Goal: Obtain resource: Download file/media

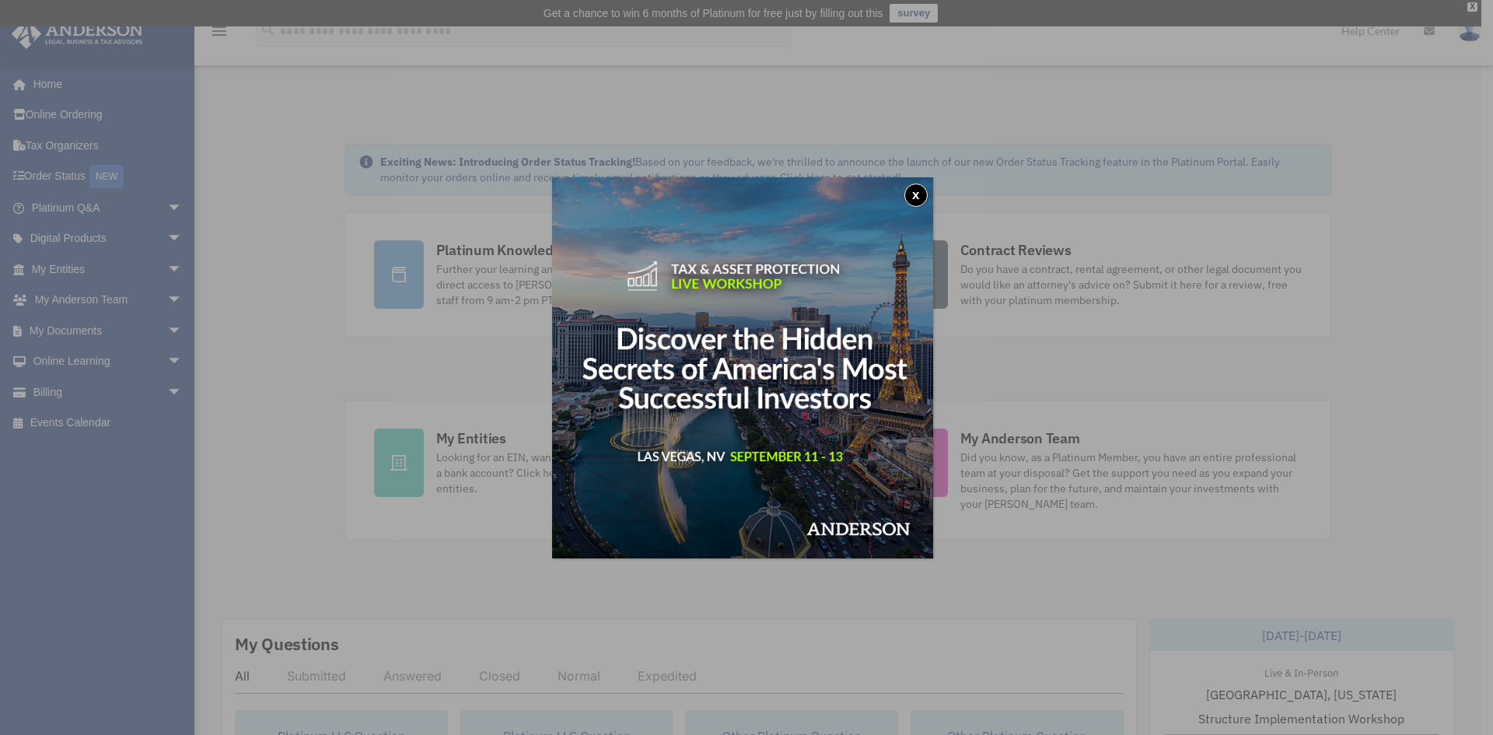
click at [161, 322] on div "x" at bounding box center [746, 367] width 1493 height 735
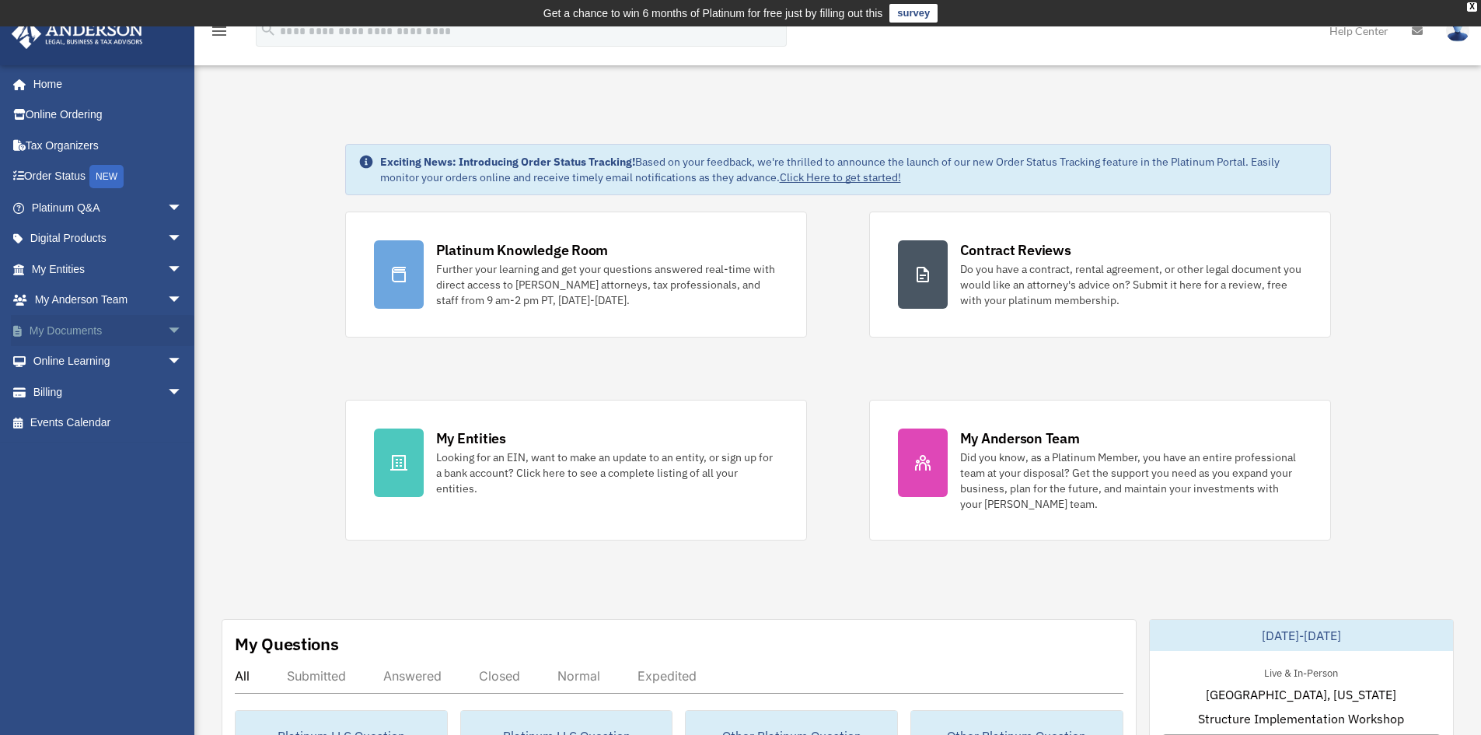
click at [167, 323] on span "arrow_drop_down" at bounding box center [182, 331] width 31 height 32
click at [74, 358] on link "Box" at bounding box center [114, 361] width 184 height 31
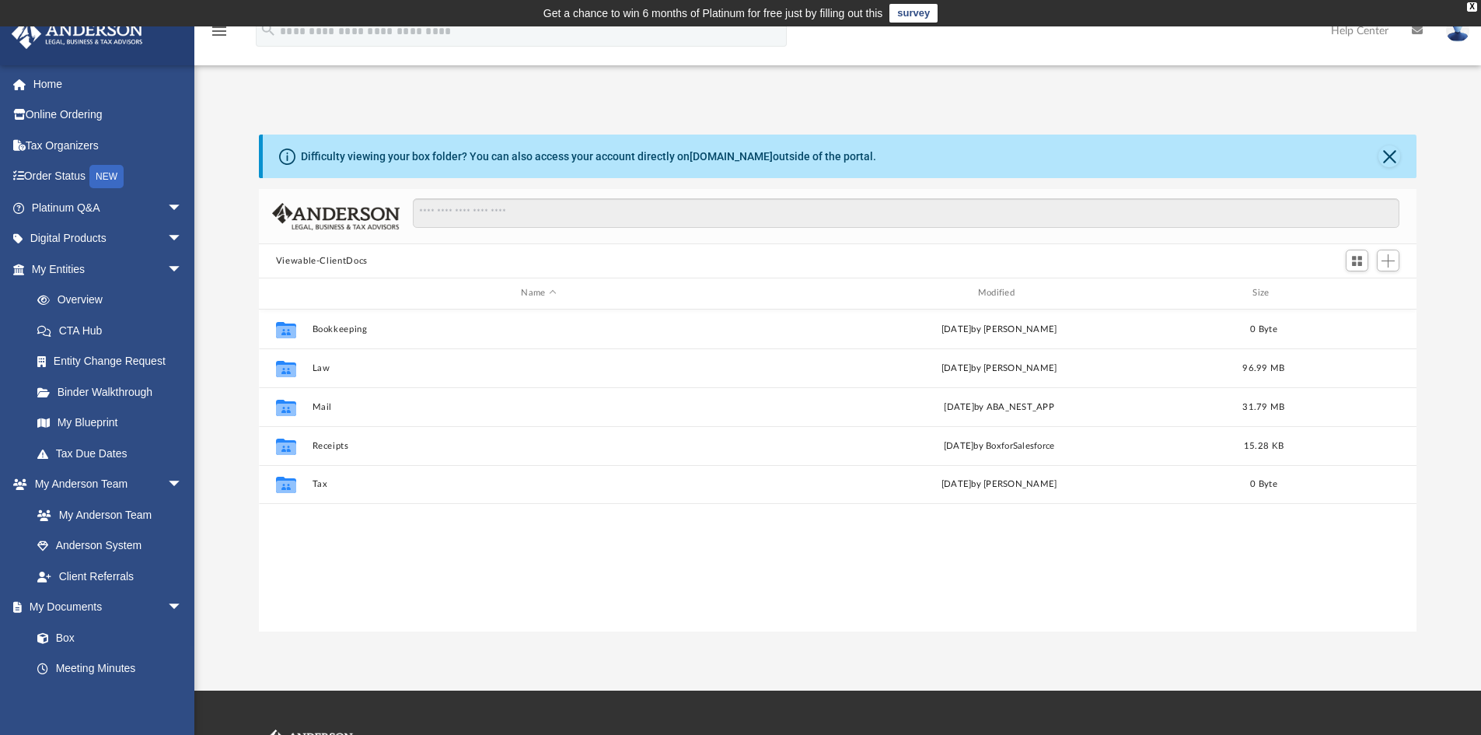
scroll to position [342, 1146]
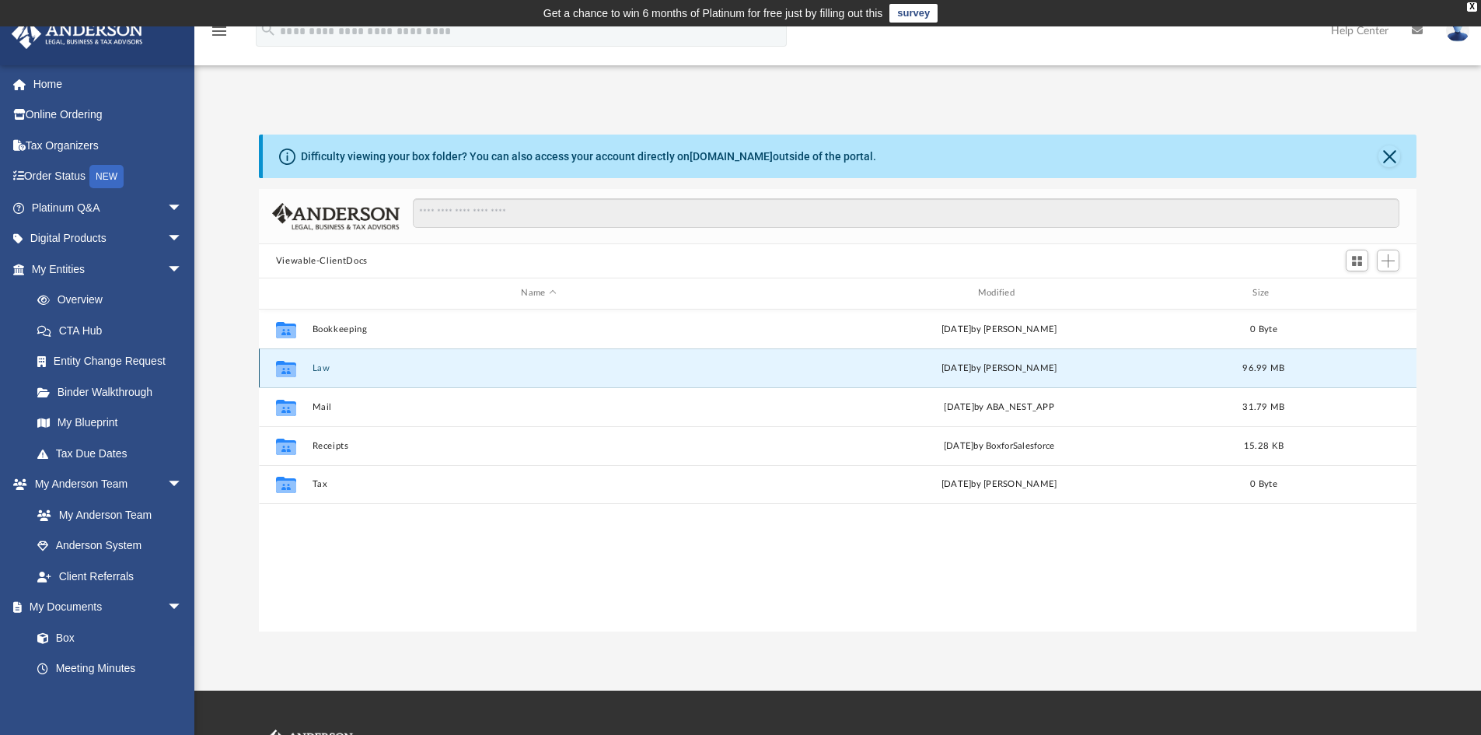
click at [323, 368] on button "Law" at bounding box center [538, 368] width 453 height 10
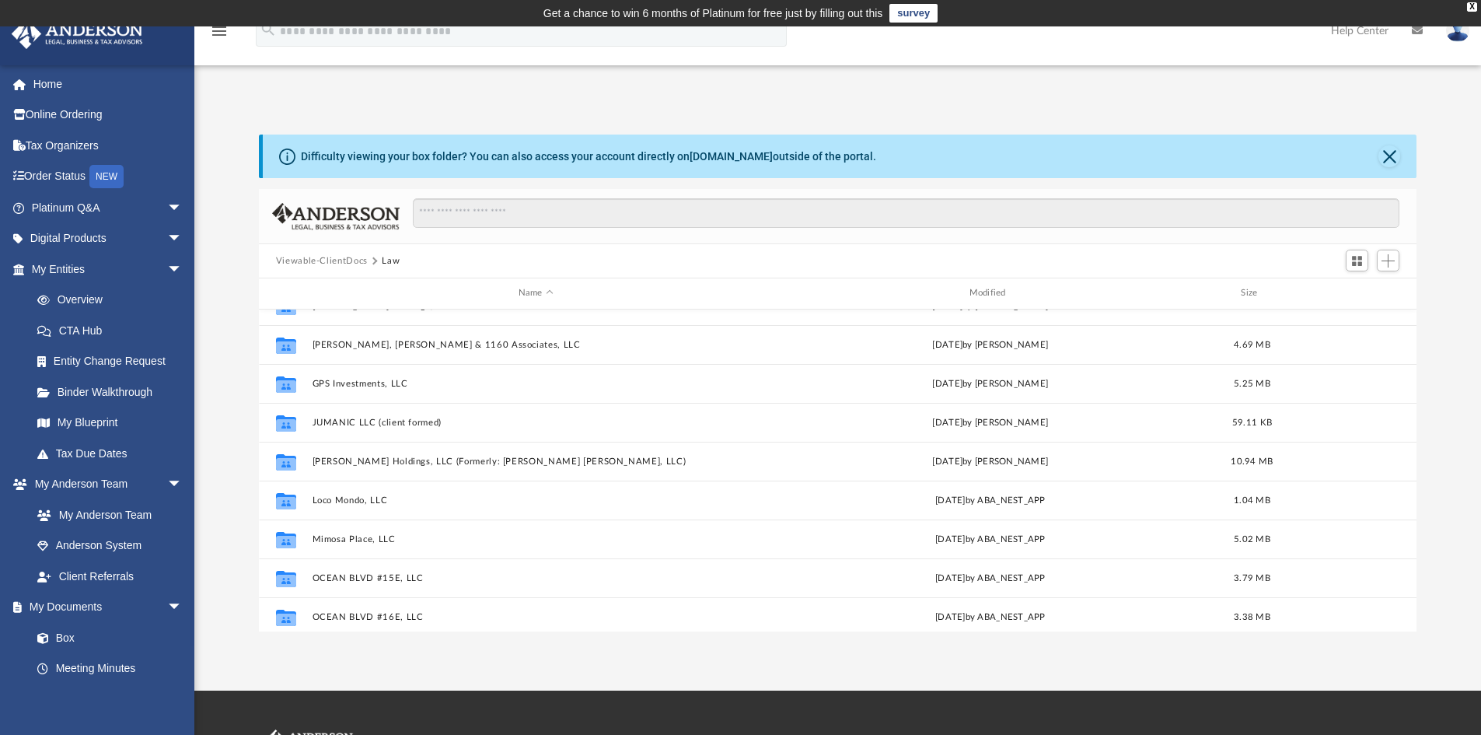
scroll to position [180, 0]
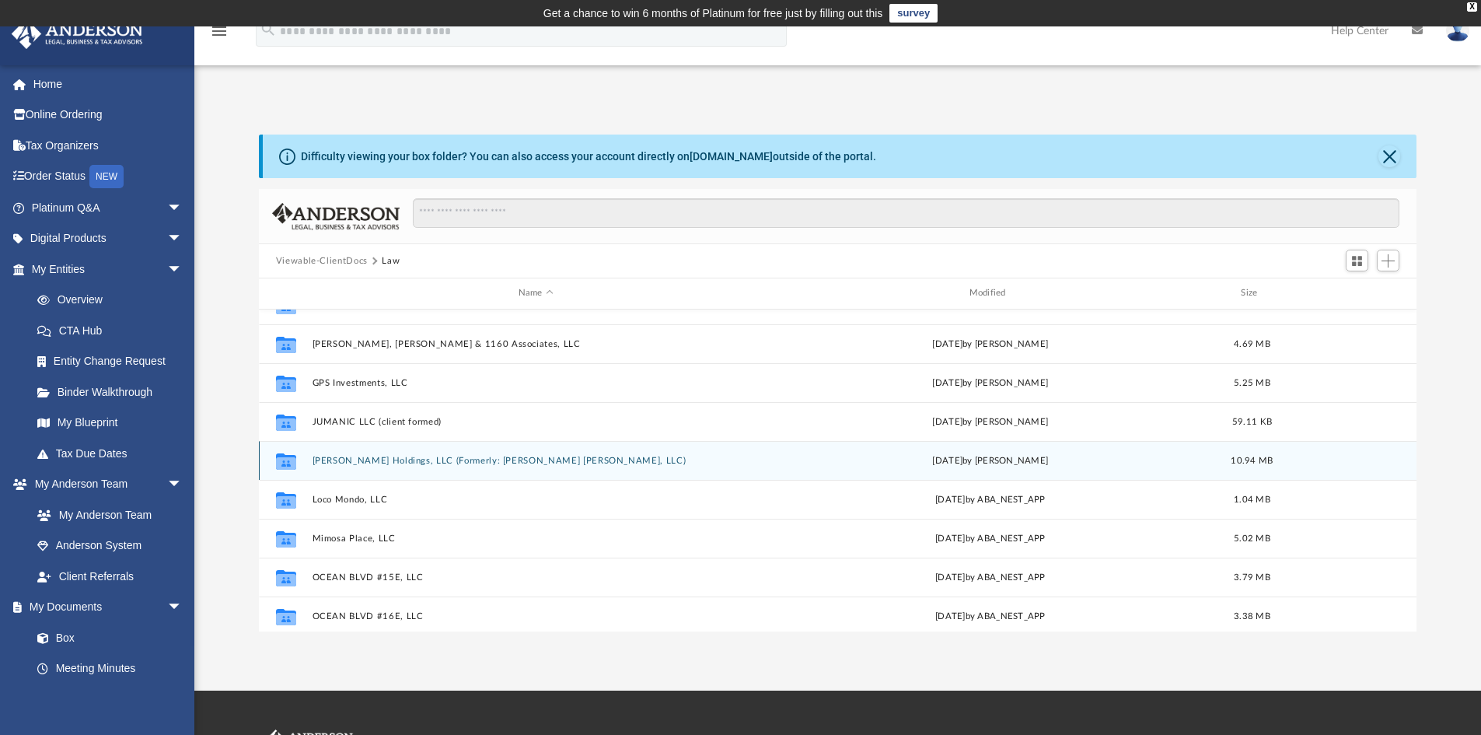
click at [357, 471] on div "Collaborated Folder [PERSON_NAME] Holdings, LLC (Formerly: [PERSON_NAME] [PERSO…" at bounding box center [838, 460] width 1158 height 39
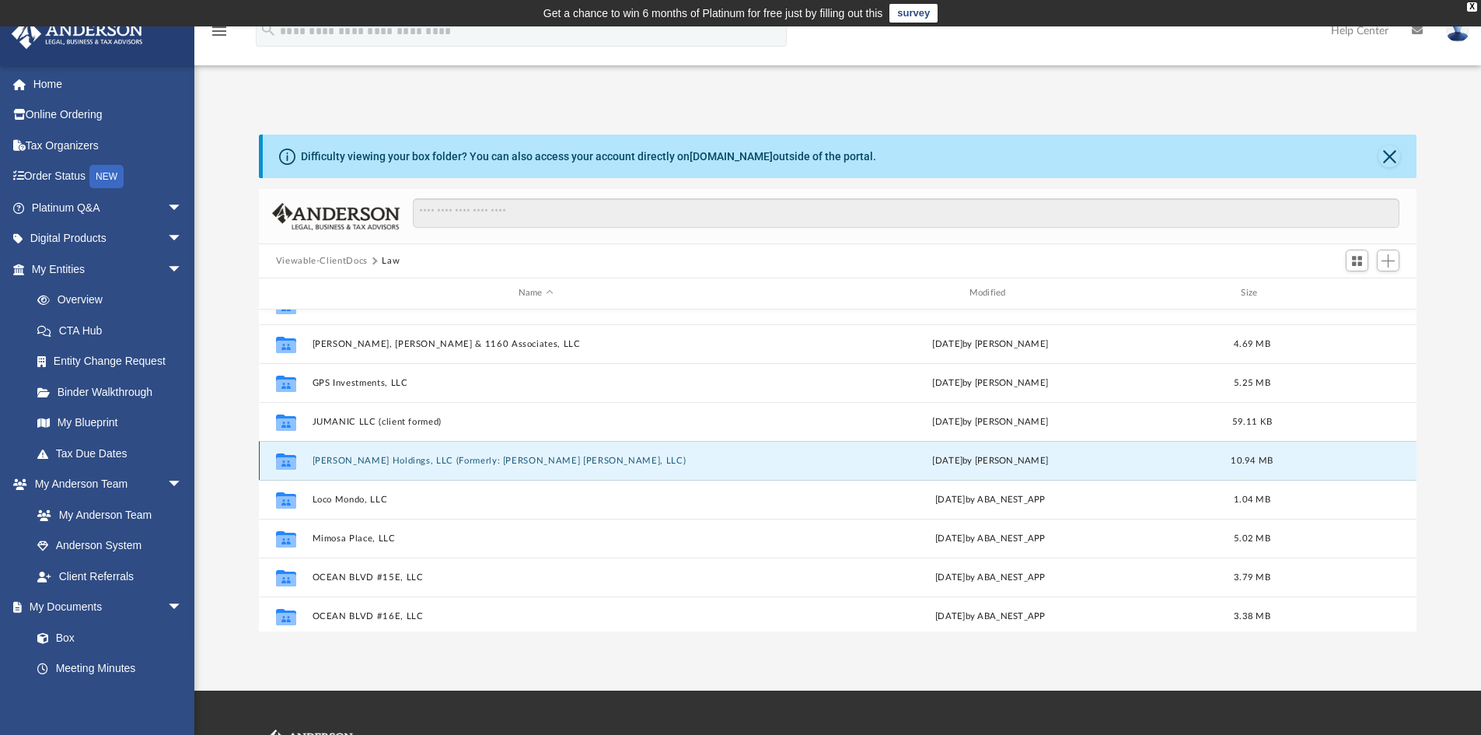
click at [369, 463] on button "[PERSON_NAME] Holdings, LLC (Formerly: [PERSON_NAME] [PERSON_NAME], LLC)" at bounding box center [536, 461] width 448 height 10
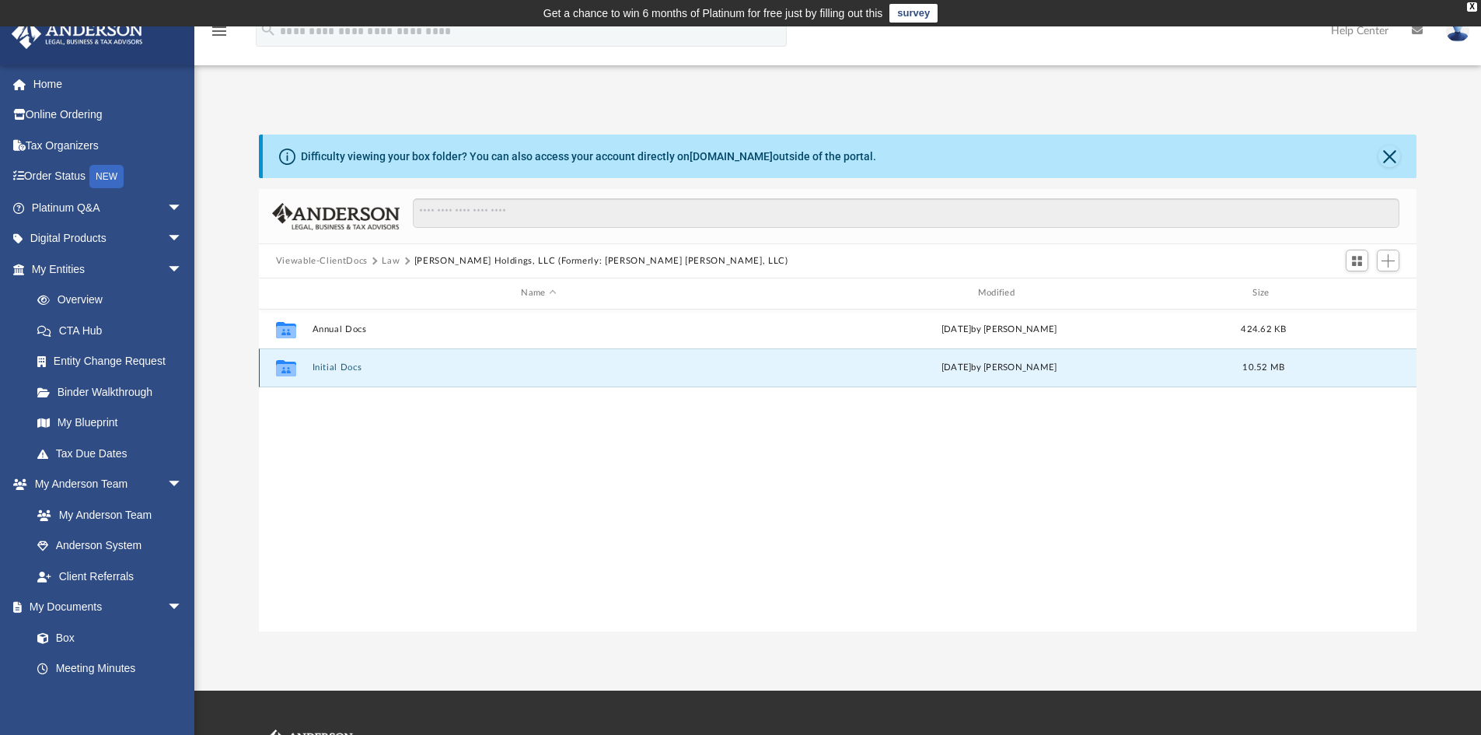
click at [336, 369] on button "Initial Docs" at bounding box center [538, 367] width 453 height 10
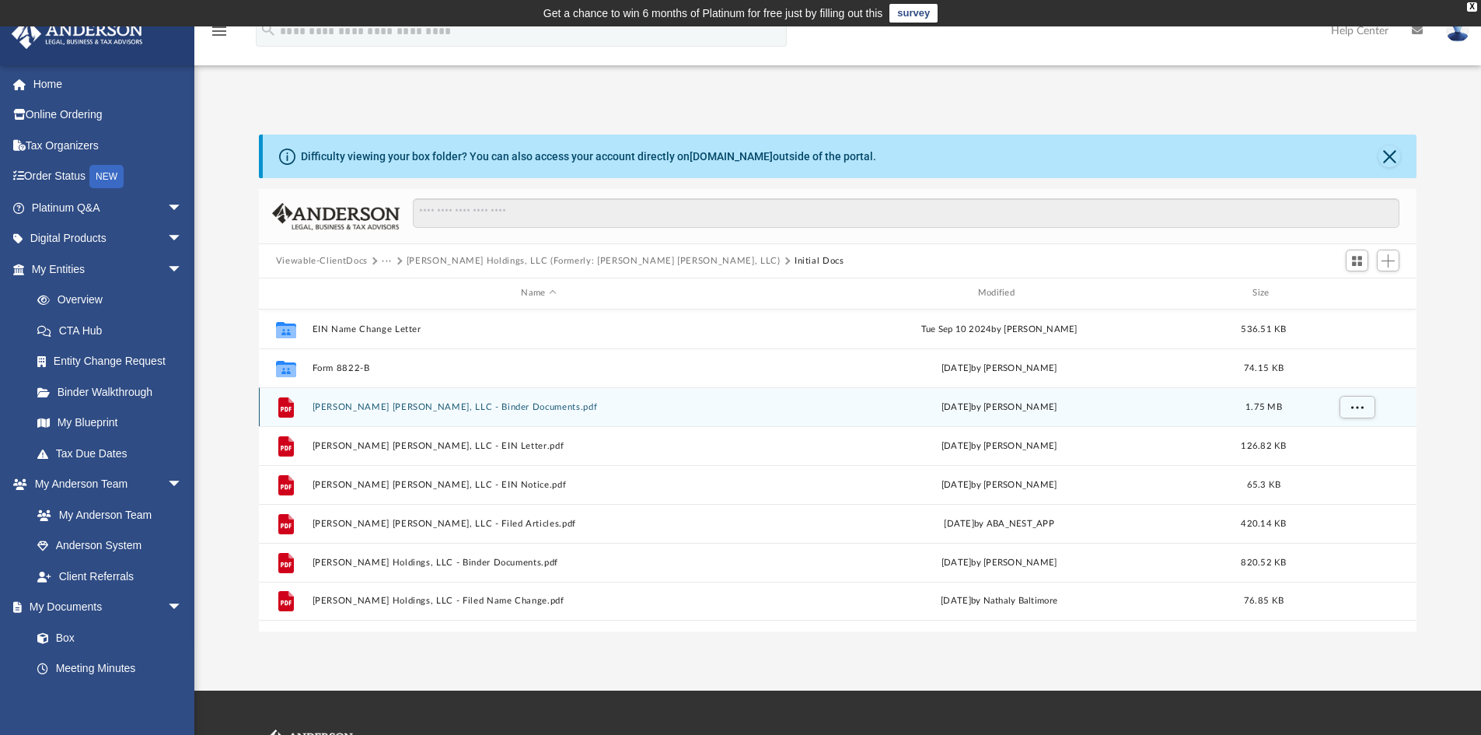
click at [419, 410] on button "[PERSON_NAME] [PERSON_NAME], LLC - Binder Documents.pdf" at bounding box center [538, 407] width 453 height 10
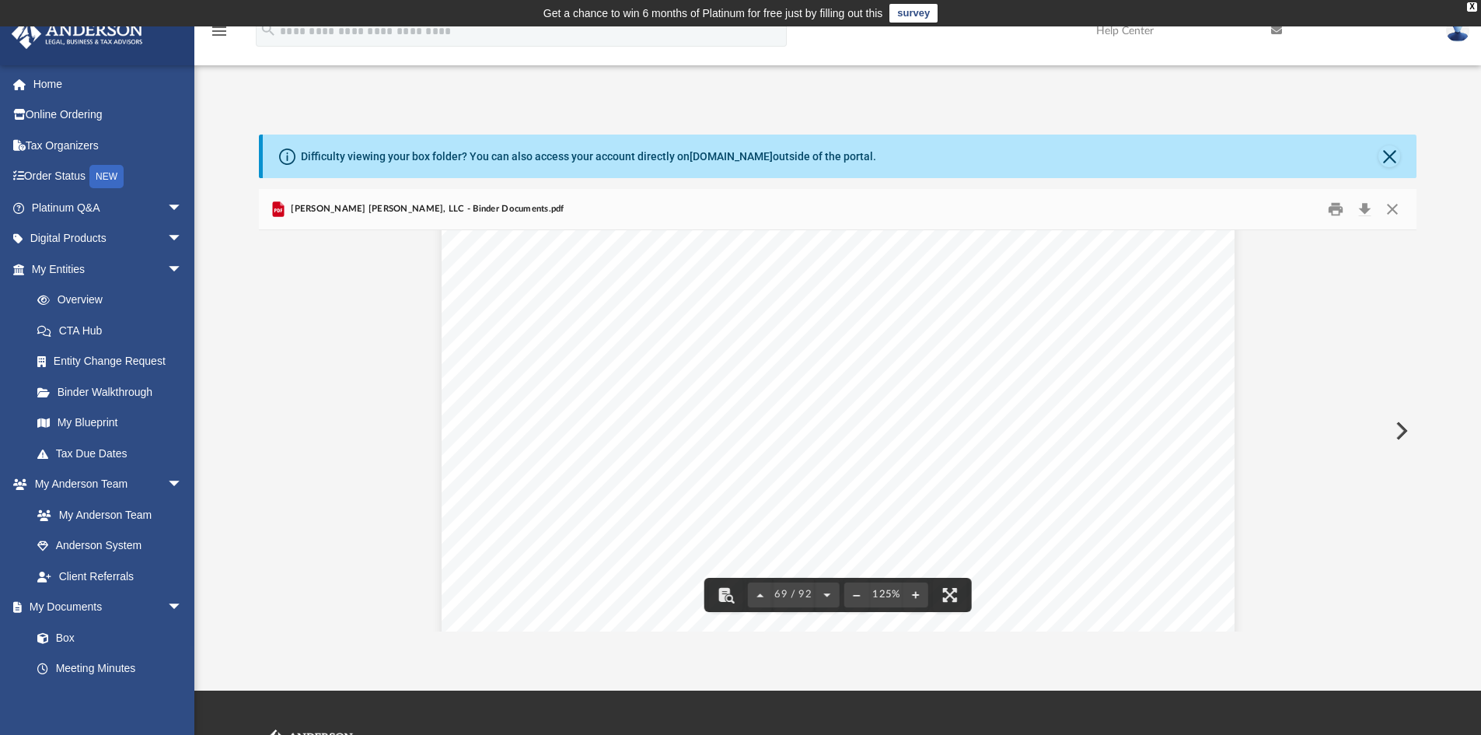
scroll to position [71792, 0]
click at [1392, 210] on button "Close" at bounding box center [1392, 209] width 28 height 24
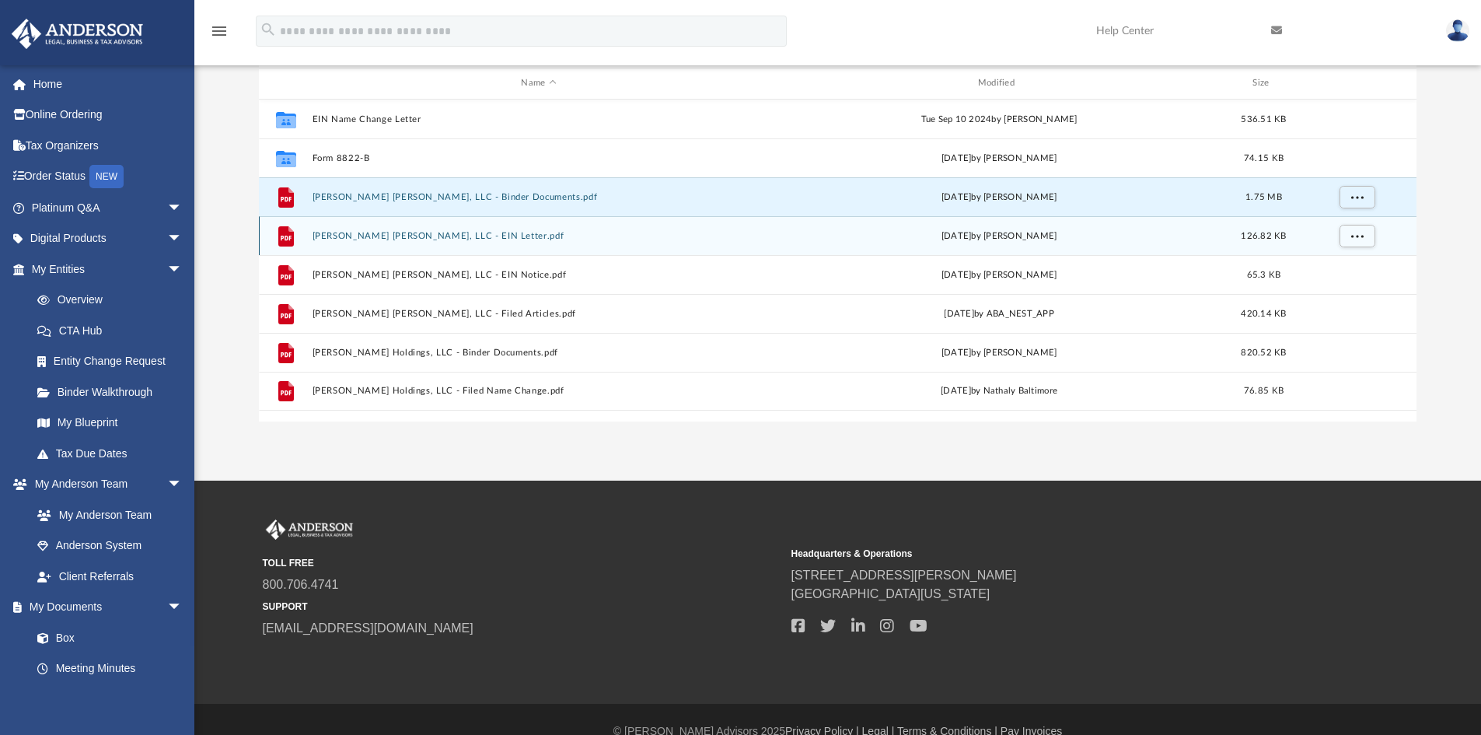
scroll to position [211, 0]
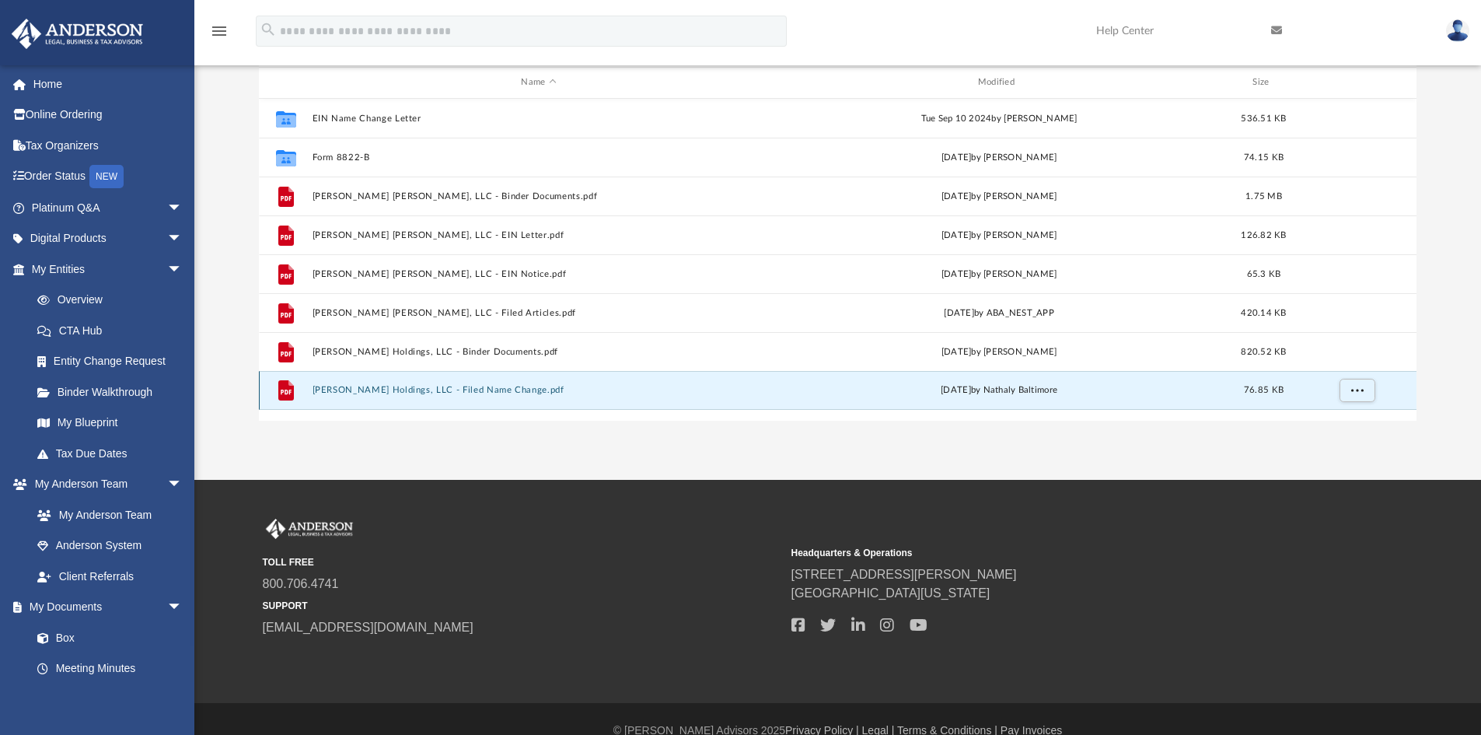
click at [407, 391] on button "[PERSON_NAME] Holdings, LLC - Filed Name Change.pdf" at bounding box center [538, 390] width 453 height 10
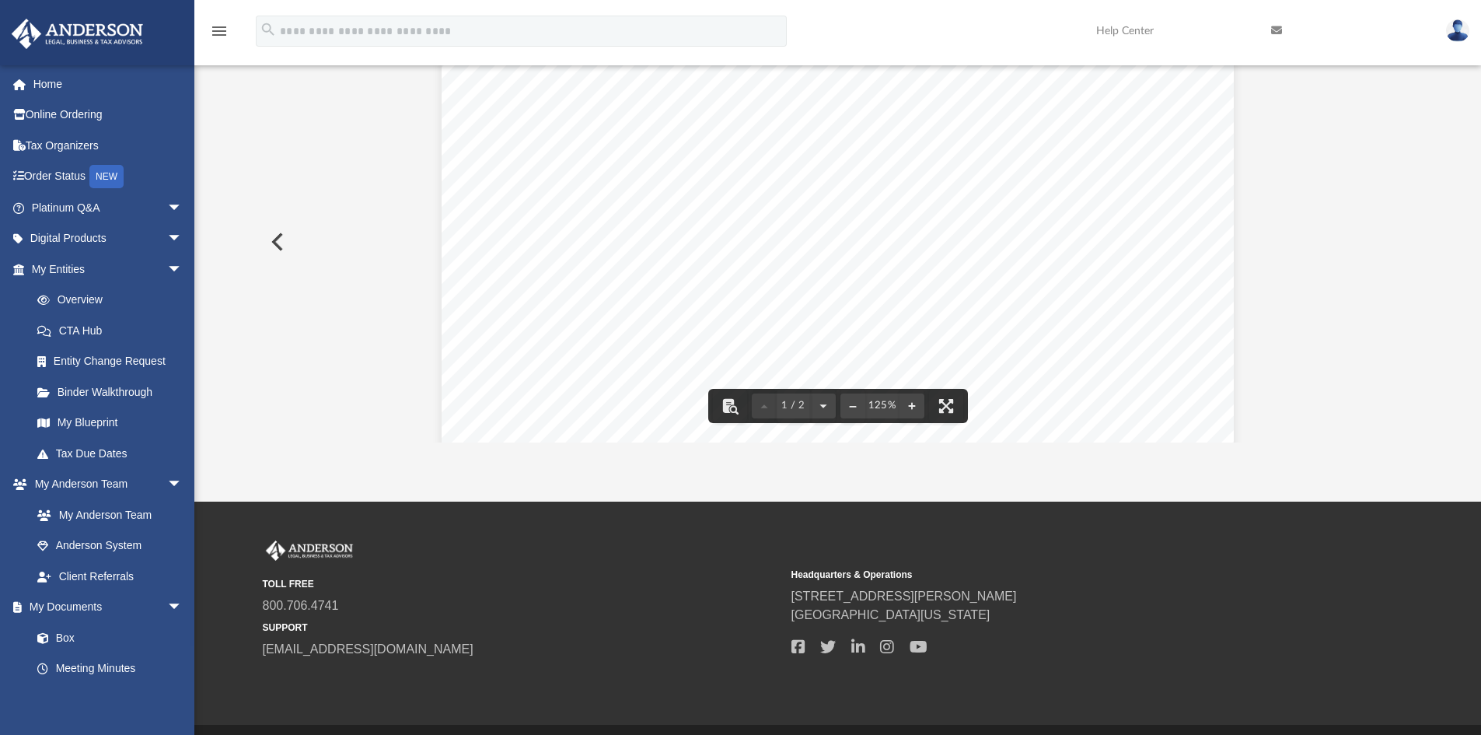
scroll to position [0, 0]
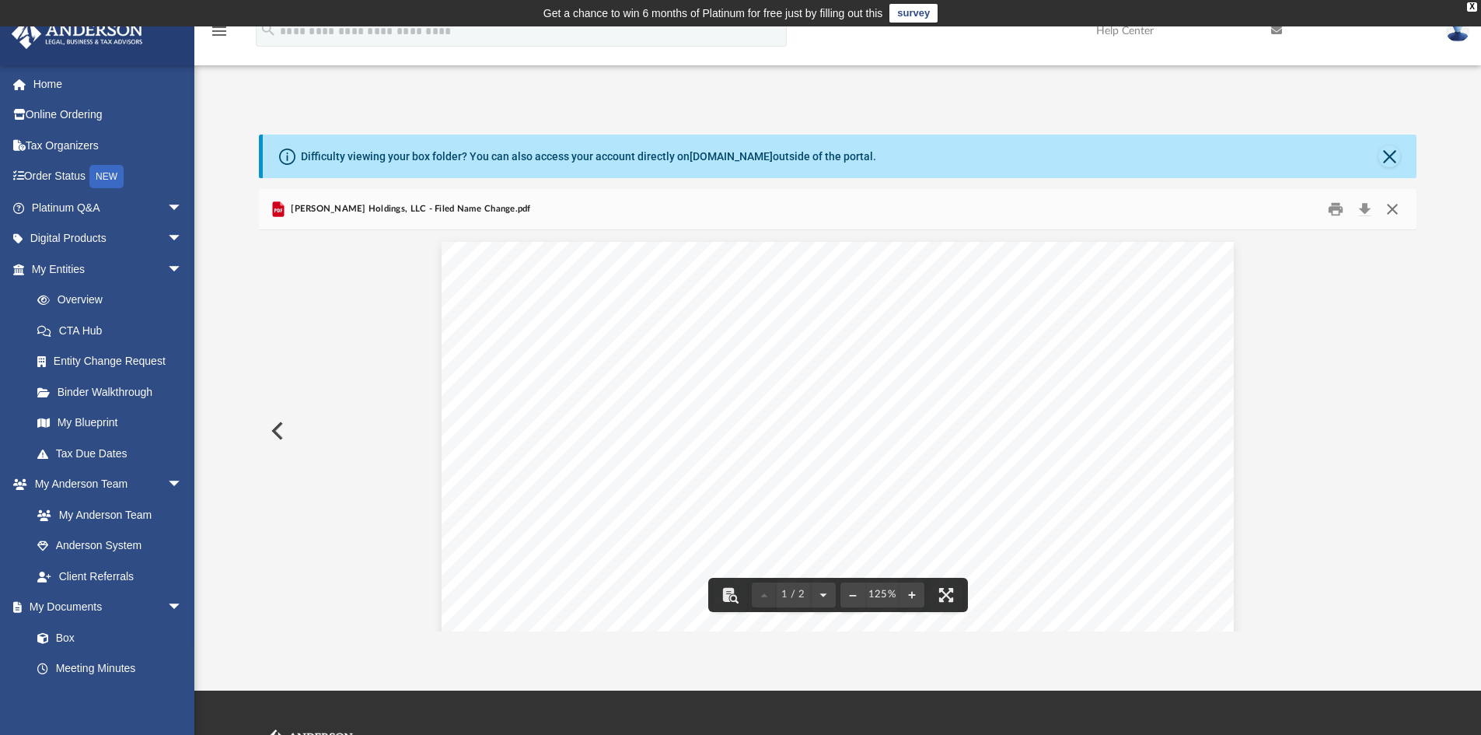
click at [1390, 211] on button "Close" at bounding box center [1392, 209] width 28 height 24
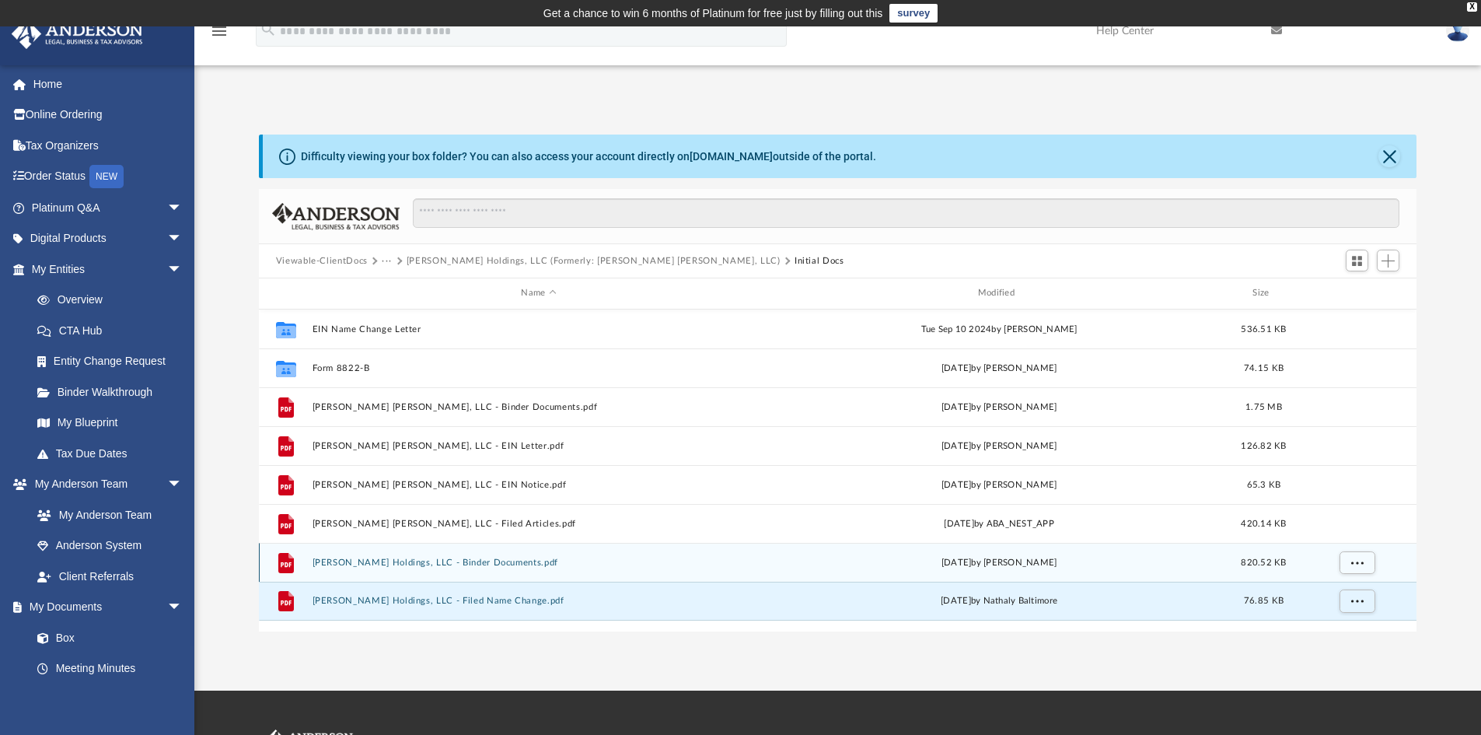
click at [400, 556] on div "File [PERSON_NAME] Holdings, LLC - Binder Documents.pdf [DATE] by [PERSON_NAME]…" at bounding box center [838, 562] width 1158 height 39
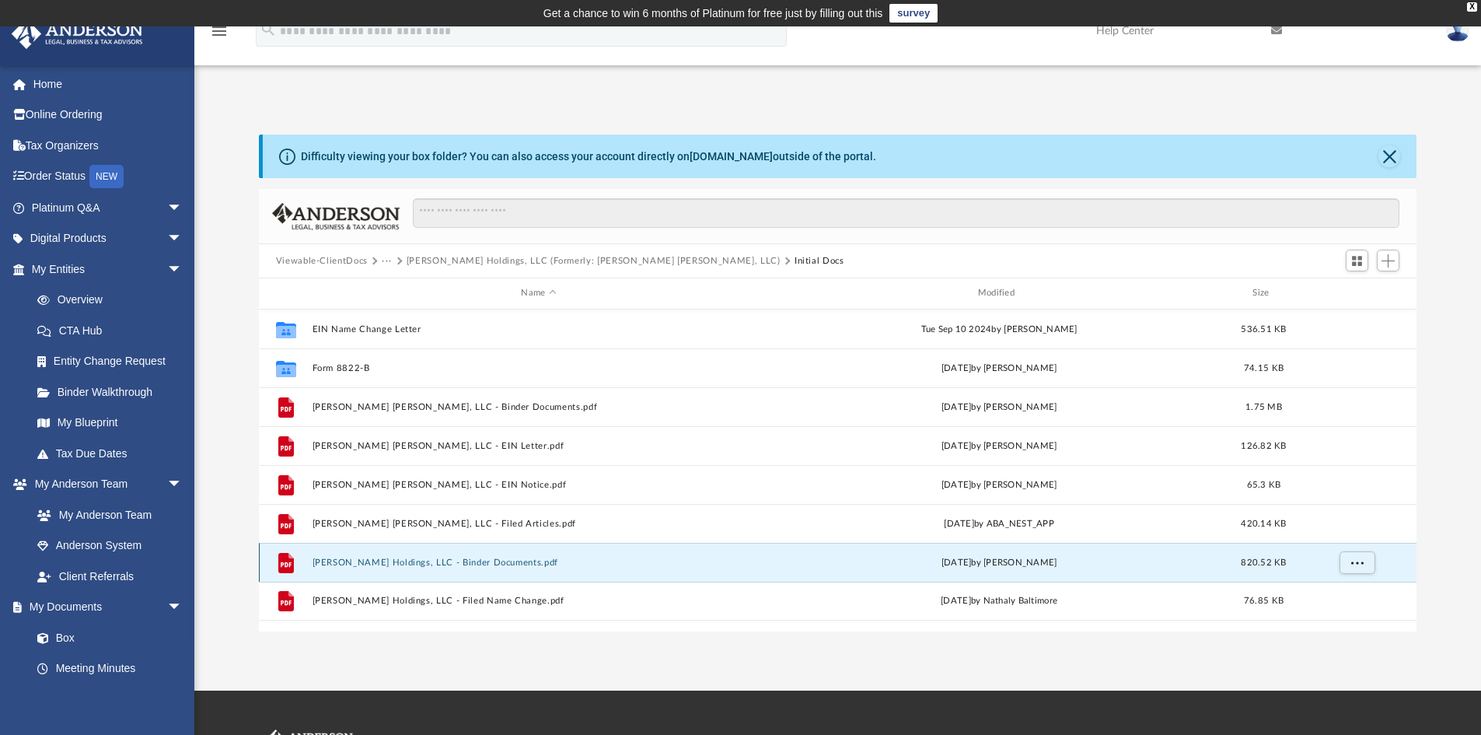
click at [377, 565] on button "[PERSON_NAME] Holdings, LLC - Binder Documents.pdf" at bounding box center [538, 562] width 453 height 10
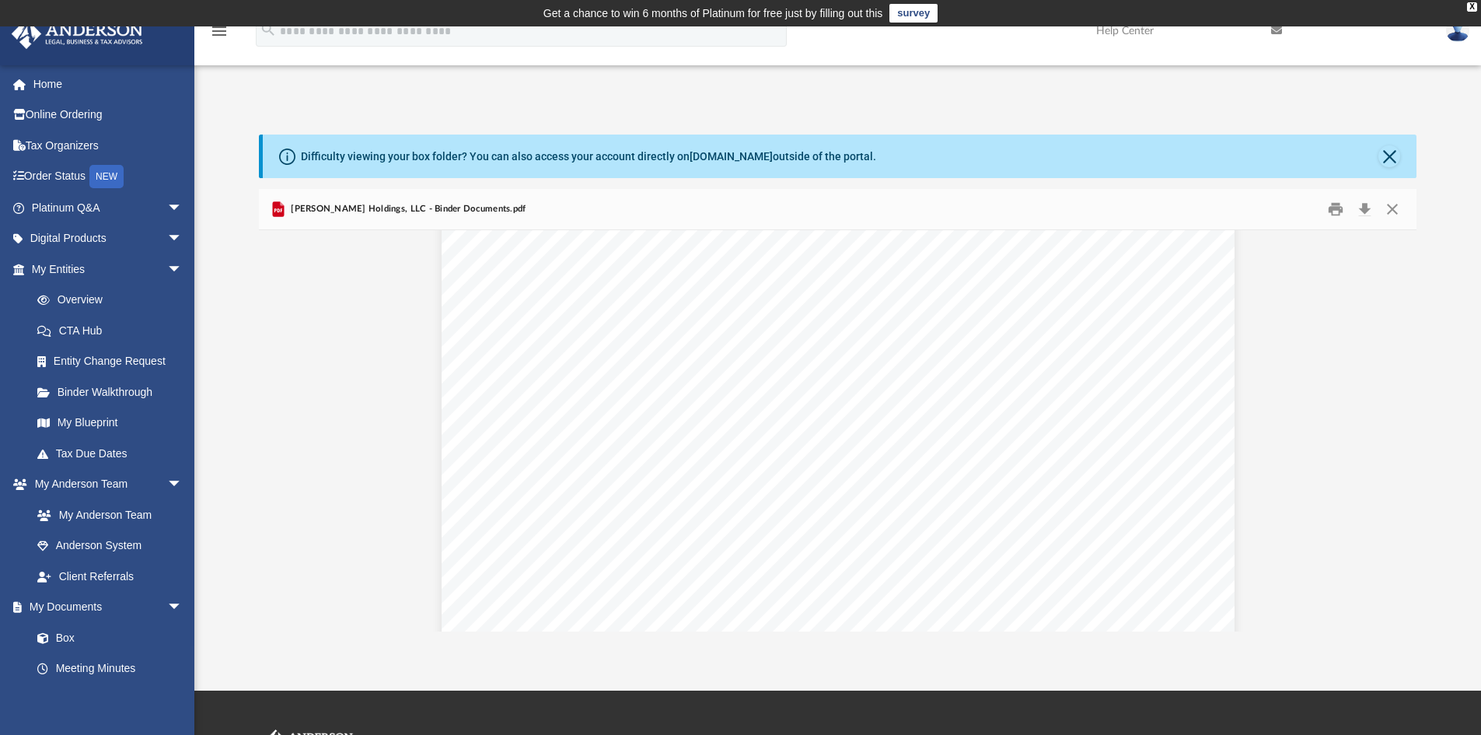
scroll to position [82633, 0]
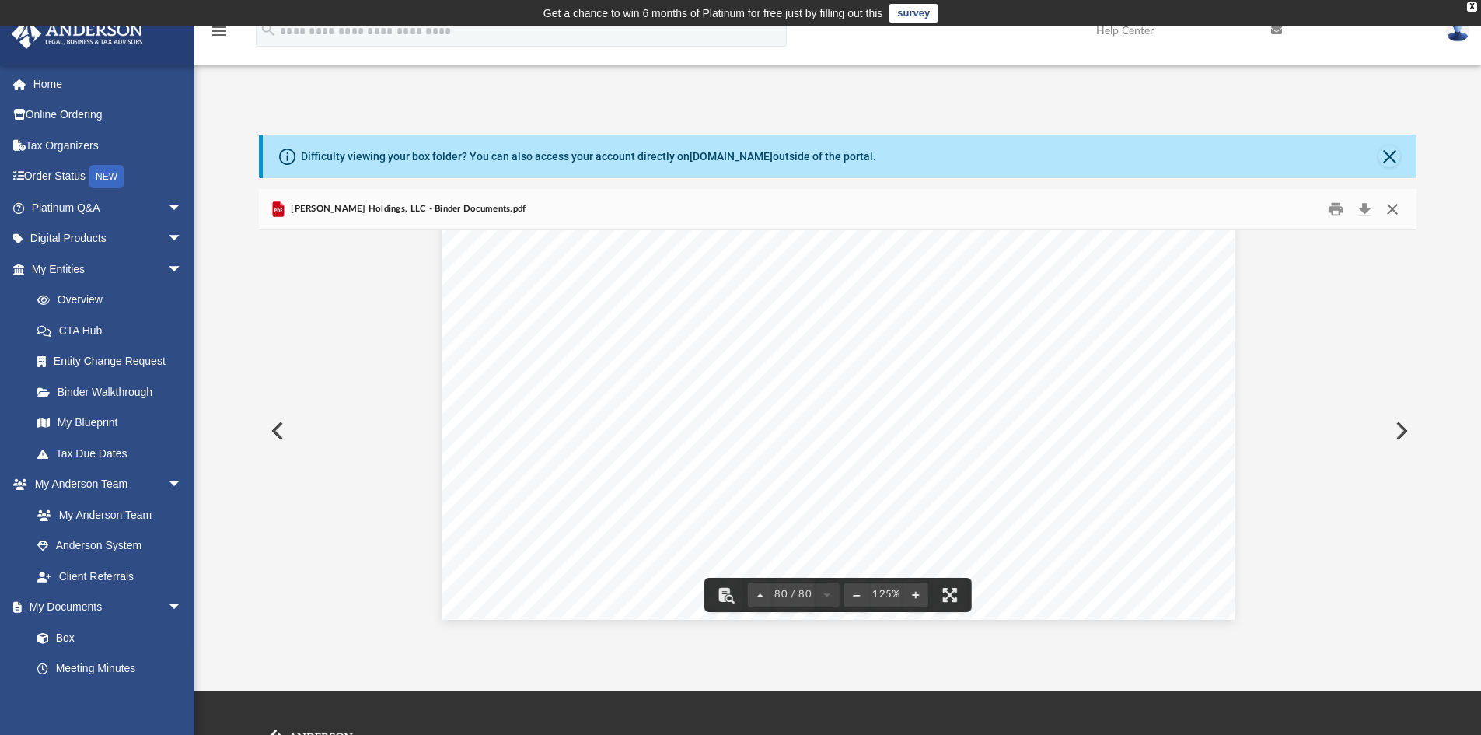
click at [1400, 218] on button "Close" at bounding box center [1392, 209] width 28 height 24
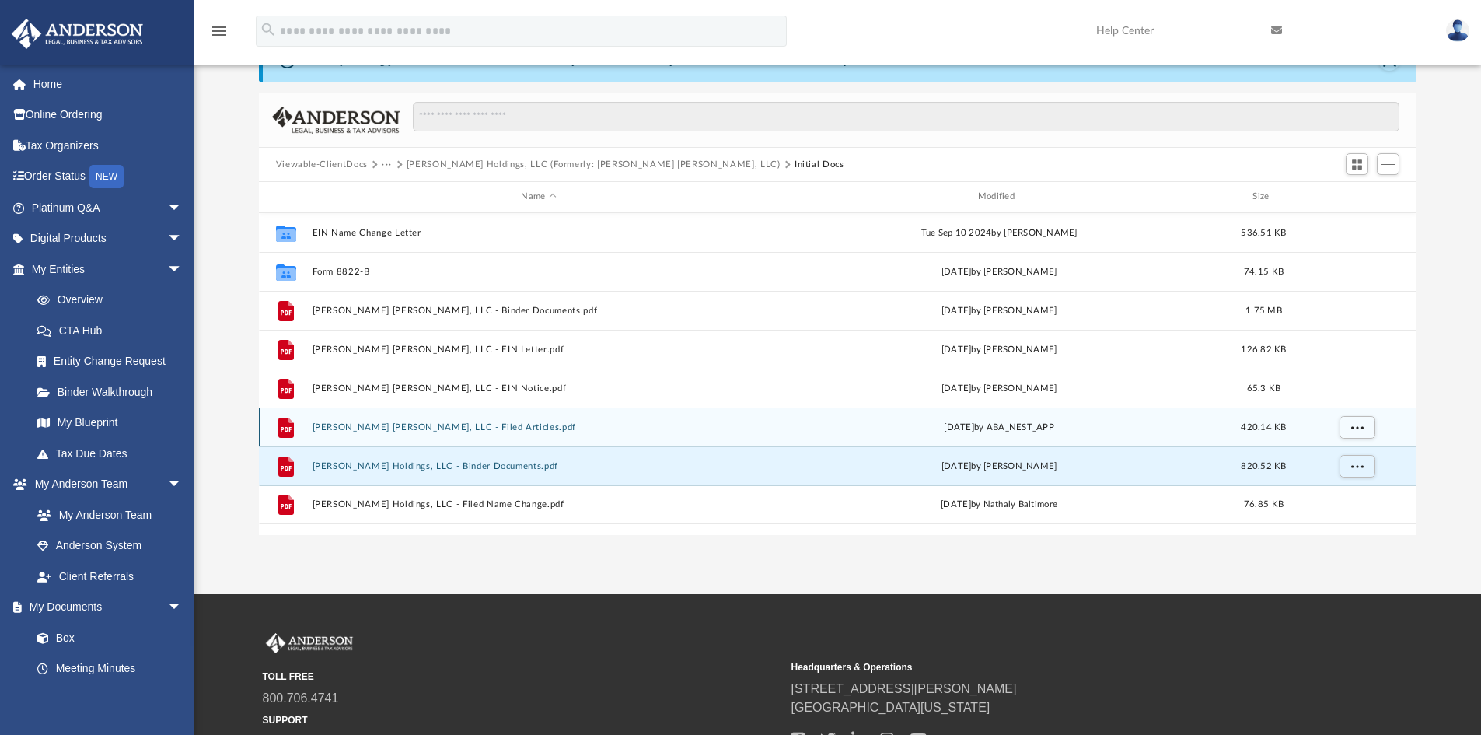
scroll to position [104, 0]
